Goal: Entertainment & Leisure: Consume media (video, audio)

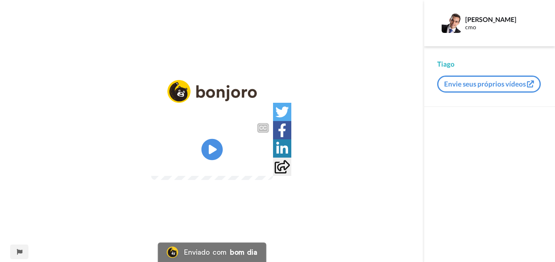
click at [211, 151] on icon "Play/Pause" at bounding box center [212, 149] width 22 height 39
click at [273, 176] on div "0:05 / 0:52" at bounding box center [212, 167] width 122 height 17
click at [219, 154] on icon at bounding box center [212, 150] width 22 height 22
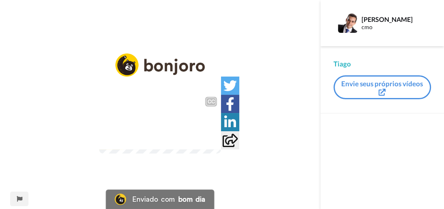
drag, startPoint x: 229, startPoint y: 29, endPoint x: 255, endPoint y: 24, distance: 26.4
click at [255, 54] on div "CC Play/Pause aplicativos de mensagens, você pode clicar aqui em gerenciar cone…" at bounding box center [160, 110] width 320 height 112
click at [125, 129] on video at bounding box center [160, 123] width 122 height 61
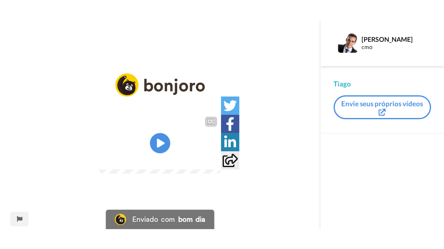
scroll to position [12, 0]
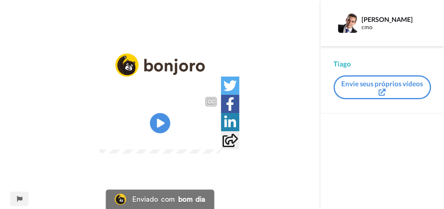
click at [214, 142] on img at bounding box center [209, 138] width 9 height 9
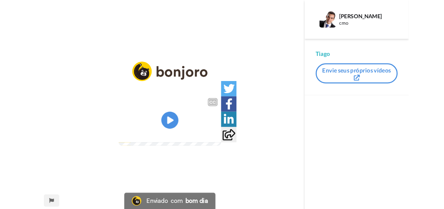
scroll to position [0, 0]
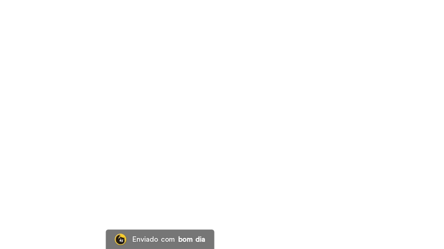
click at [154, 120] on video at bounding box center [222, 124] width 444 height 249
